Goal: Task Accomplishment & Management: Use online tool/utility

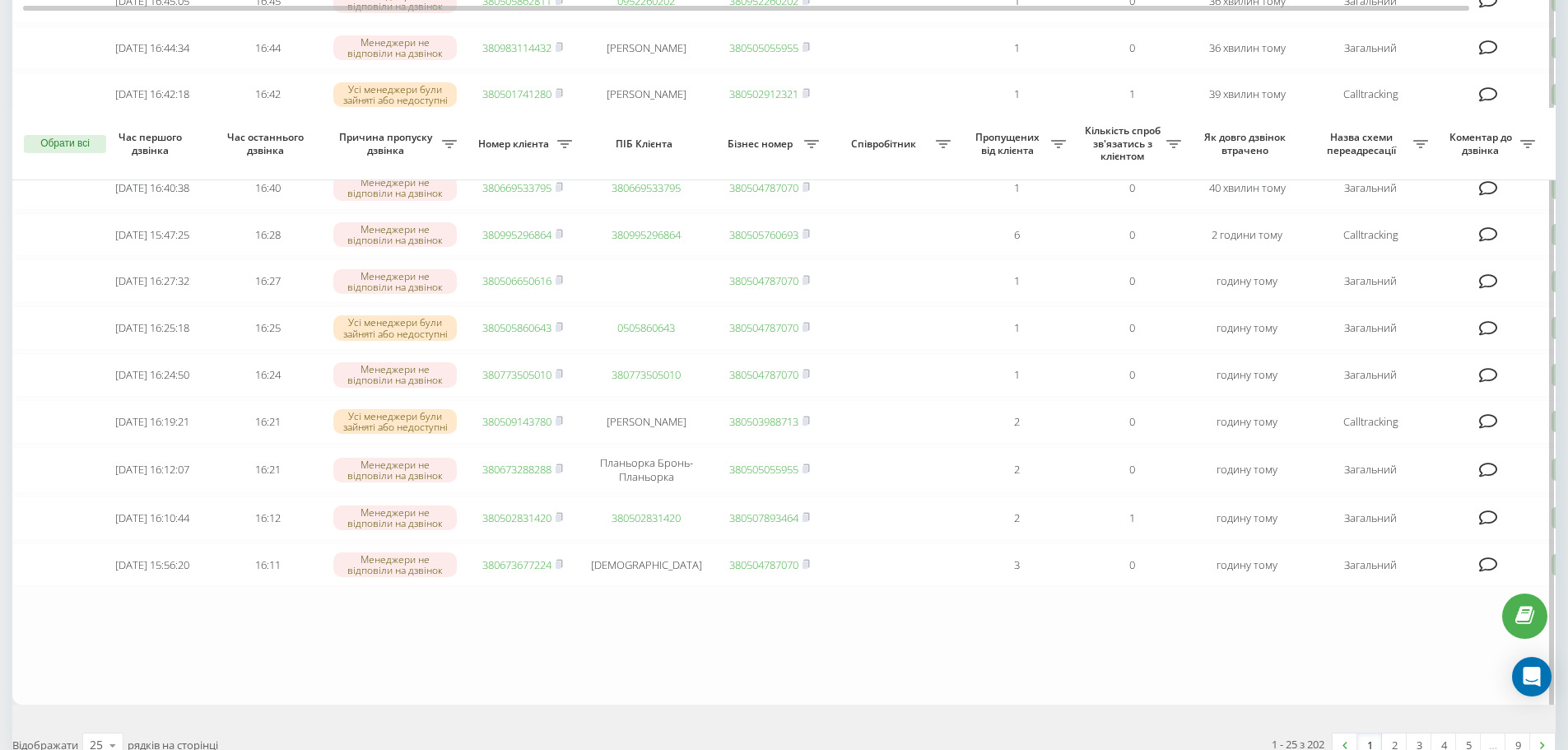
scroll to position [974, 0]
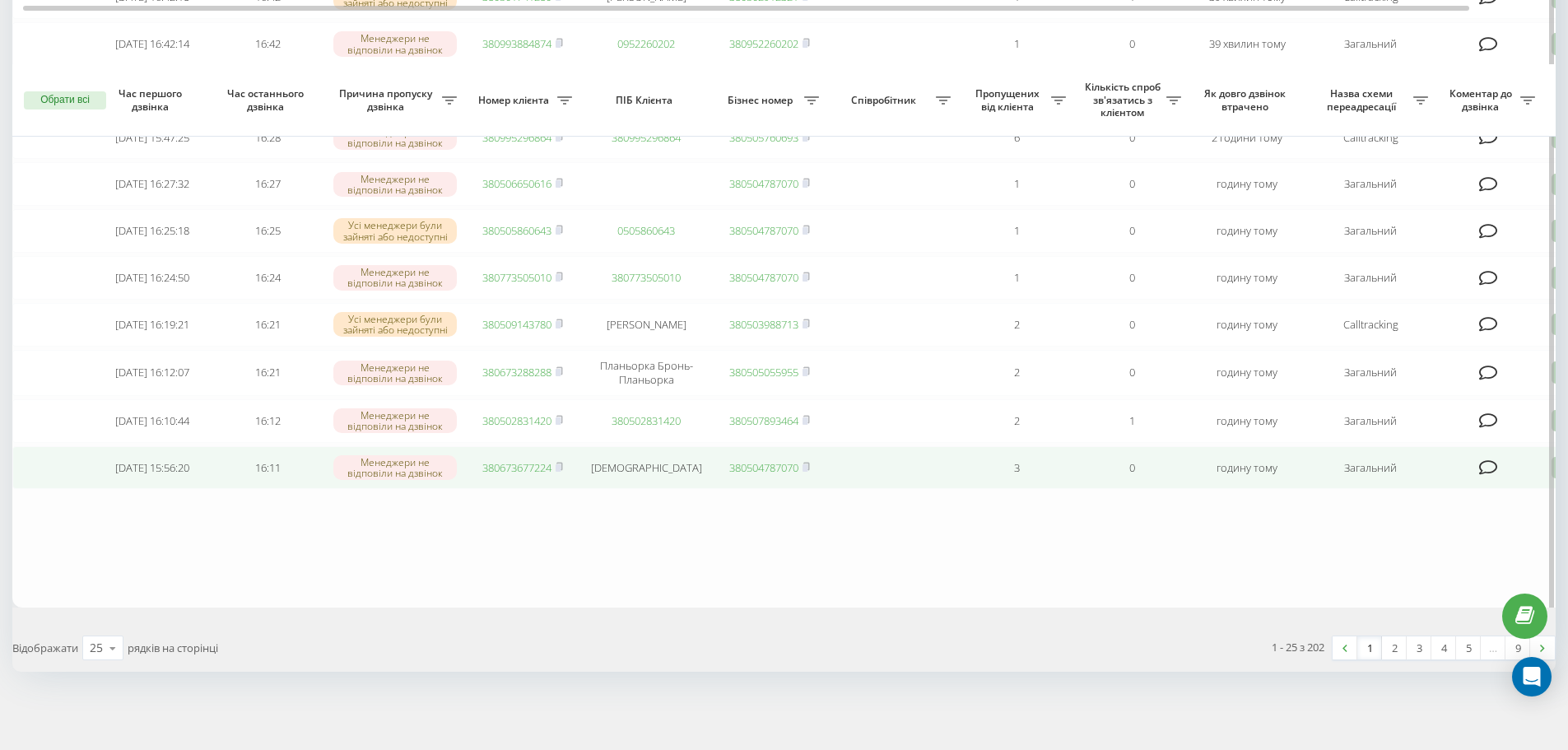
click at [532, 468] on link "380673677224" at bounding box center [517, 467] width 69 height 15
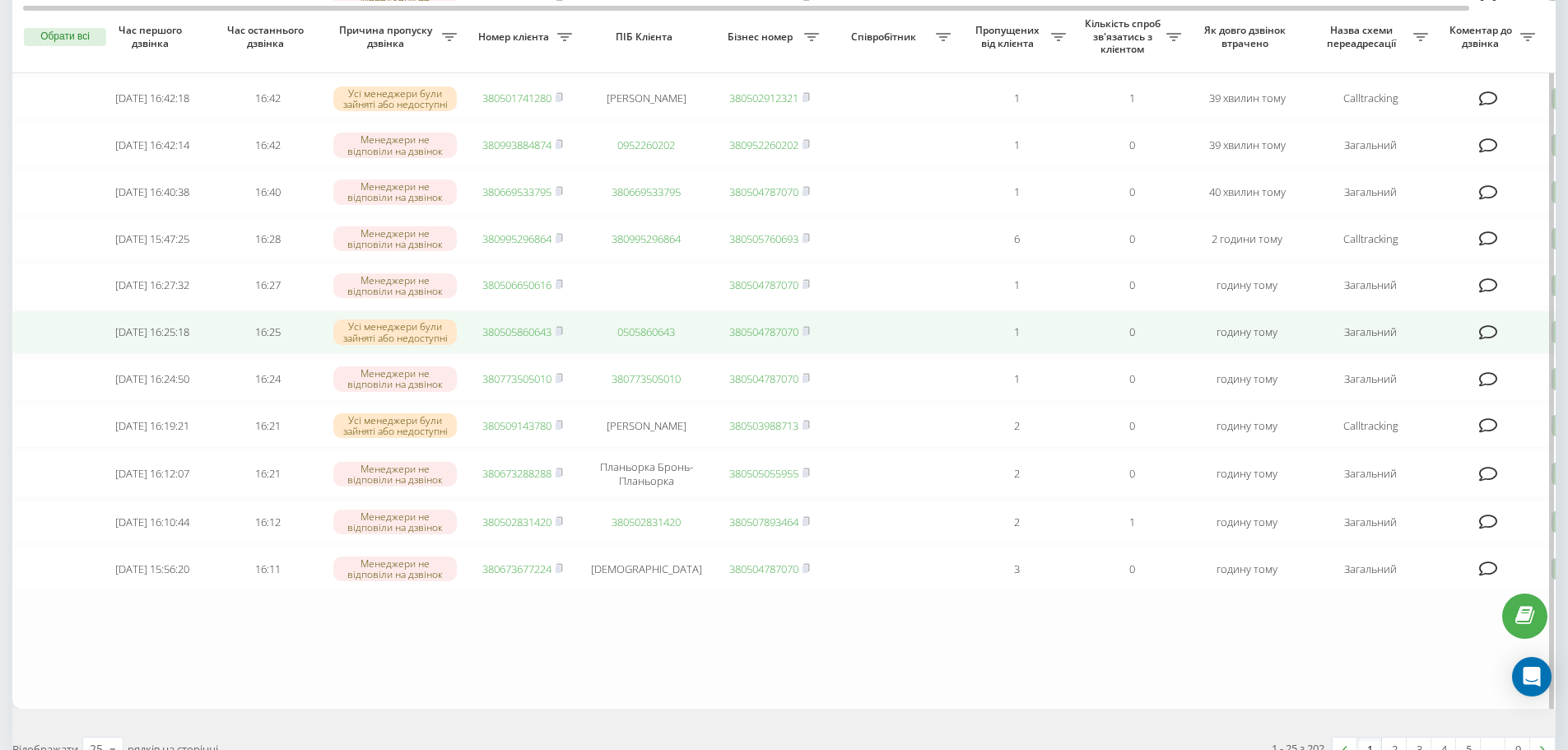
scroll to position [810, 0]
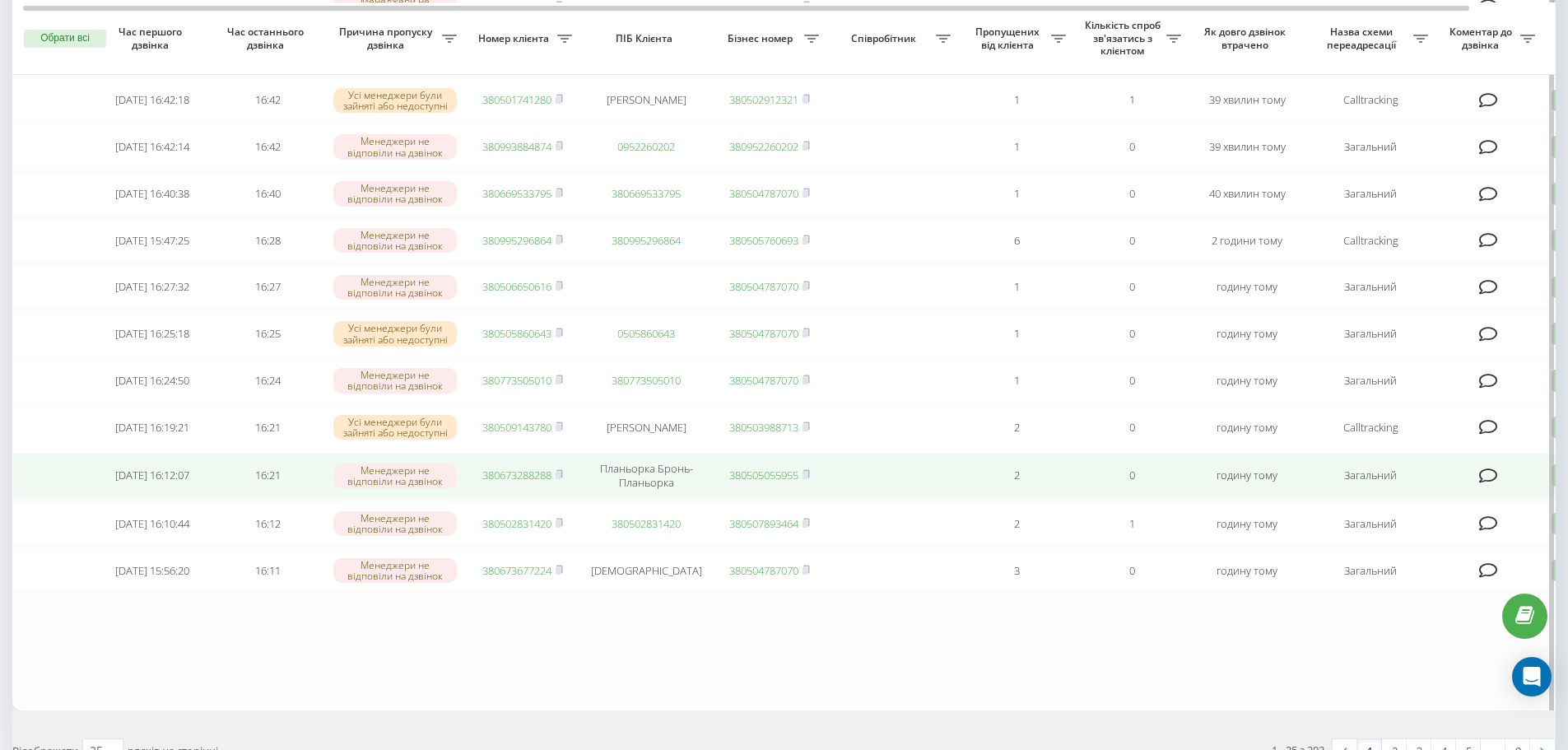
click at [501, 482] on link "380673288288" at bounding box center [517, 475] width 69 height 15
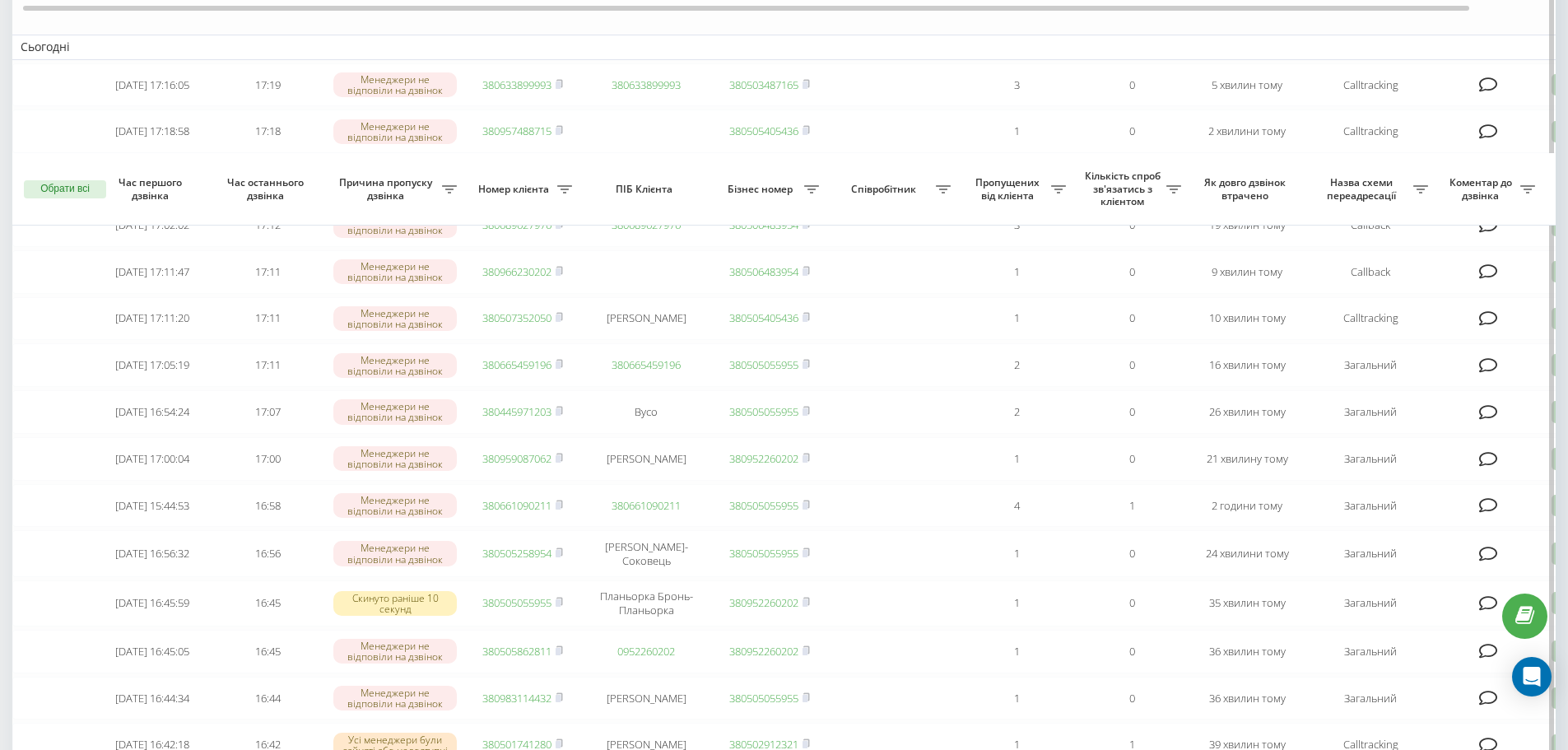
scroll to position [0, 0]
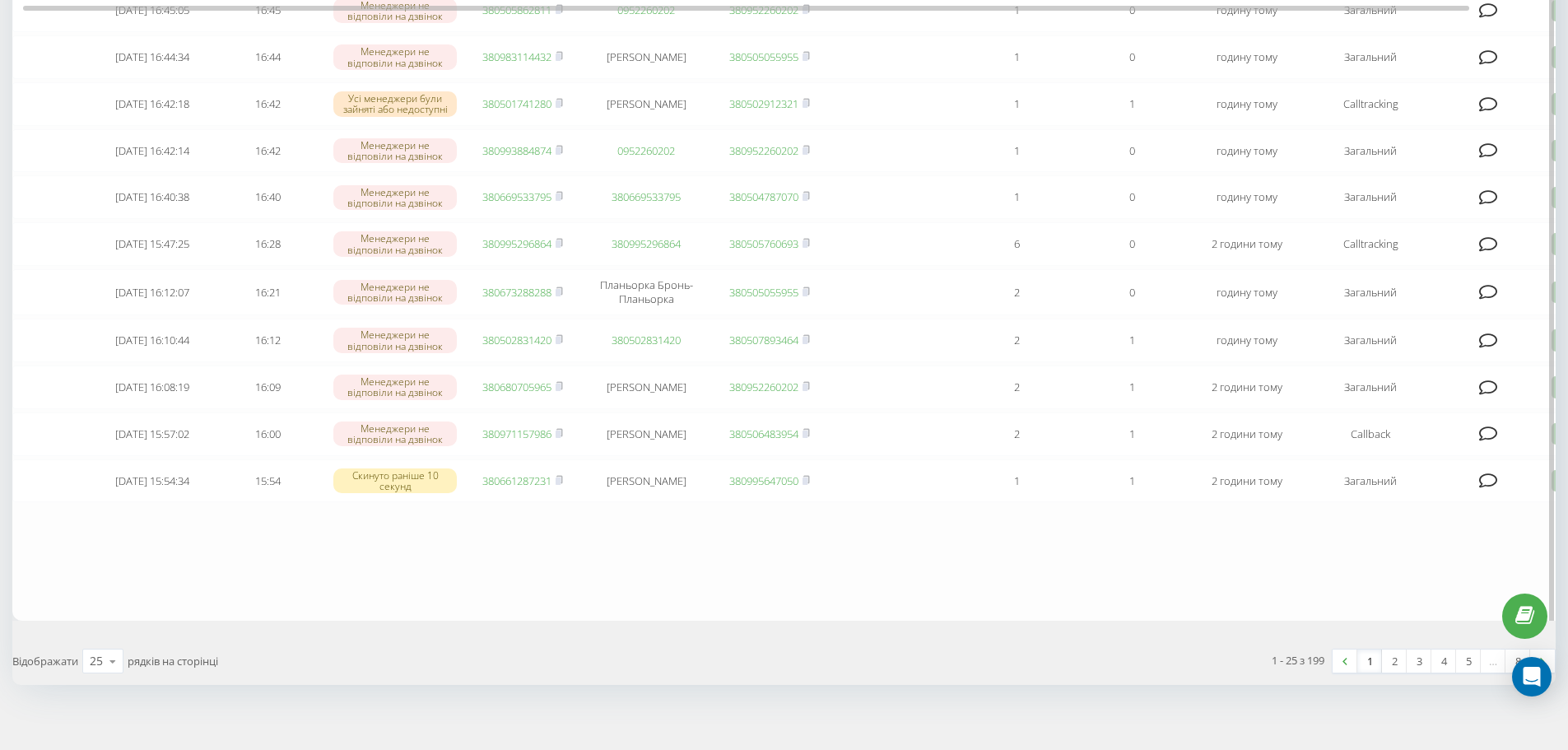
scroll to position [905, 0]
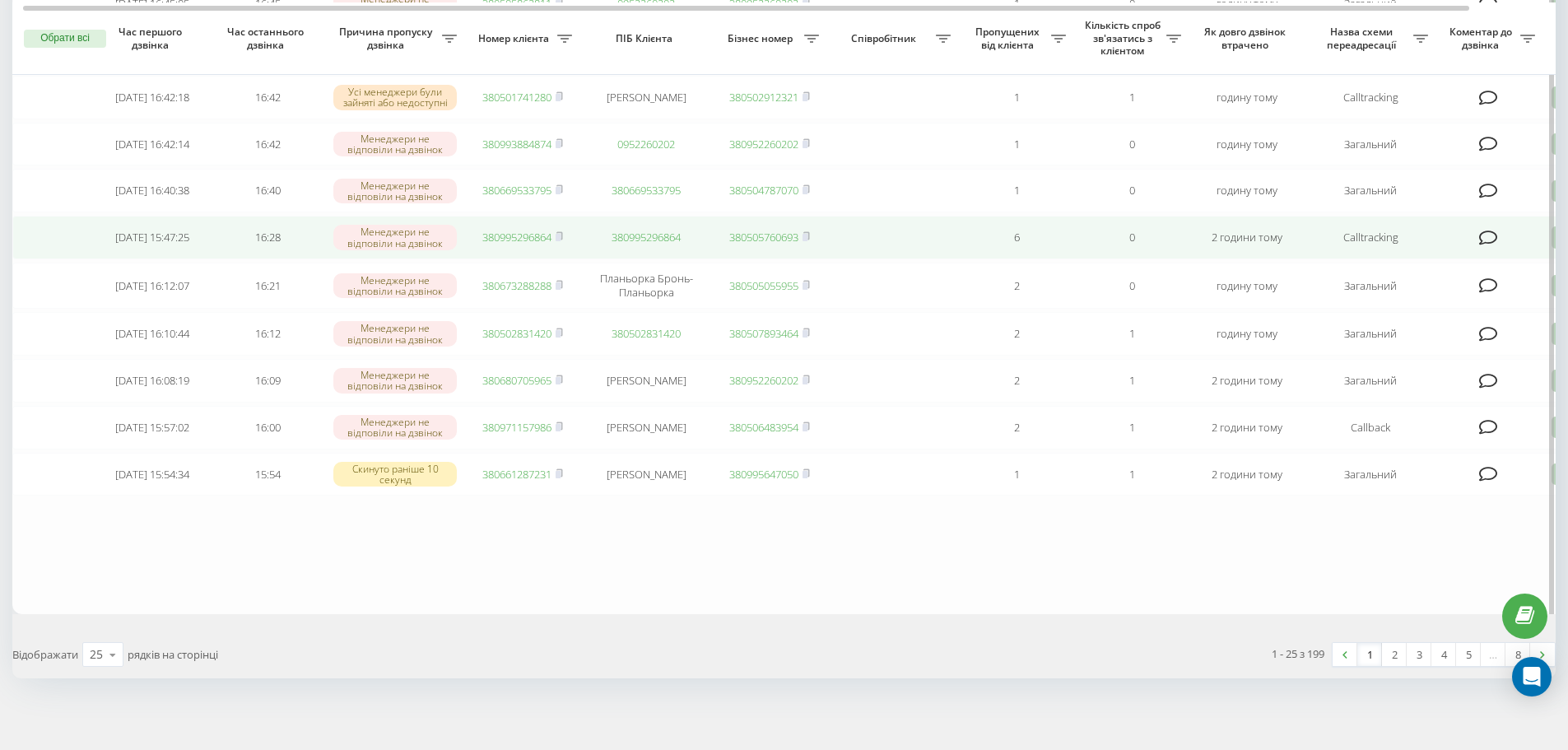
click at [527, 244] on link "380995296864" at bounding box center [517, 236] width 69 height 15
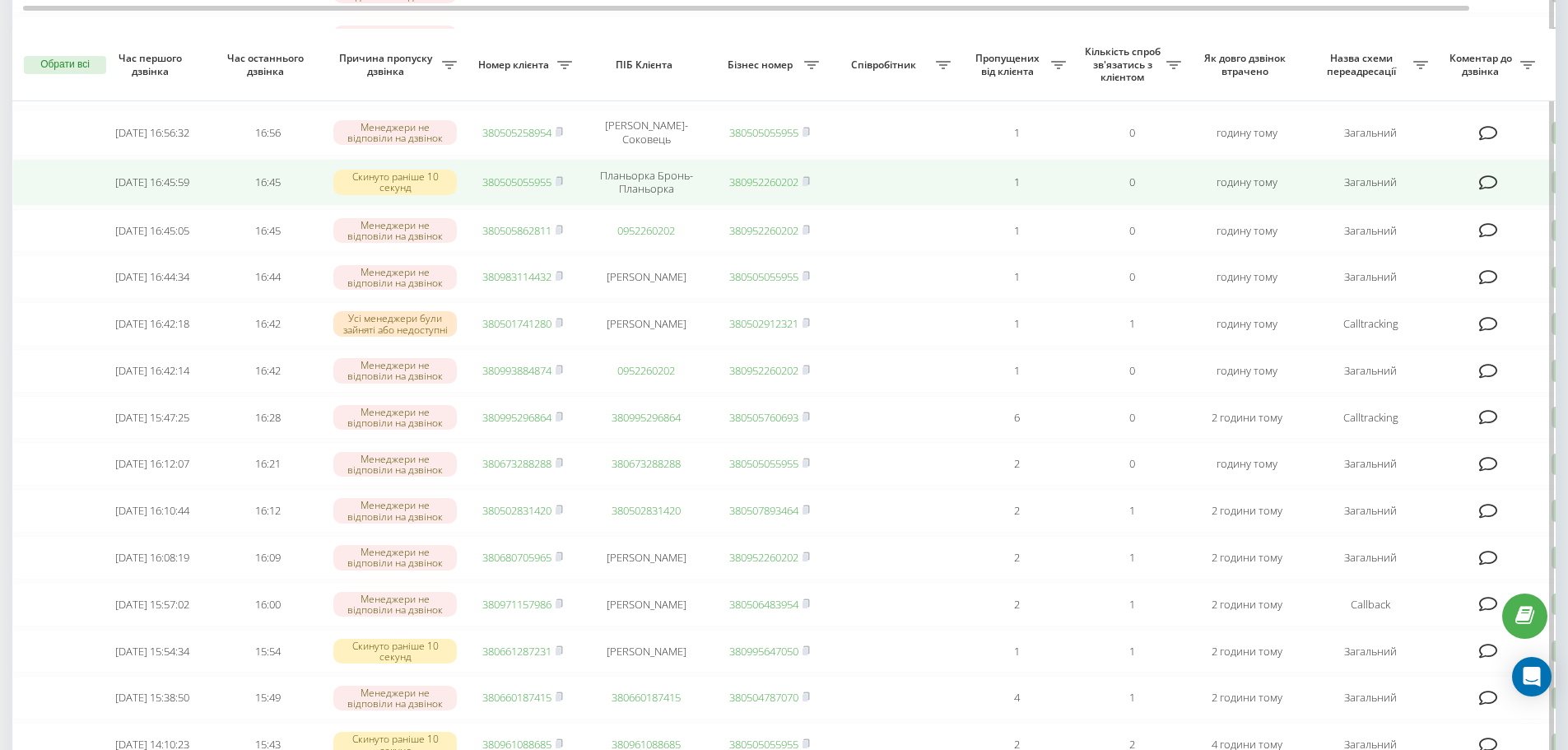
scroll to position [659, 0]
